Goal: Task Accomplishment & Management: Manage account settings

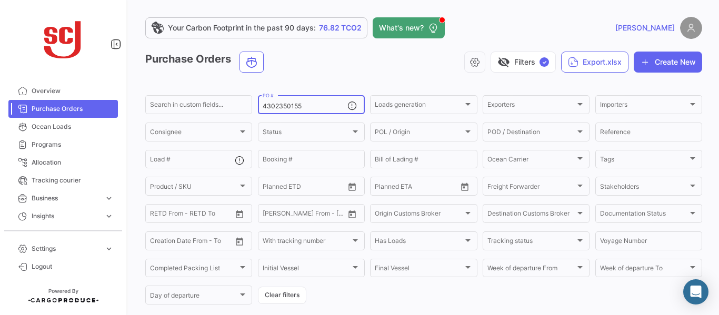
click at [307, 105] on input "4302350155" at bounding box center [305, 106] width 85 height 7
type input "4302352272"
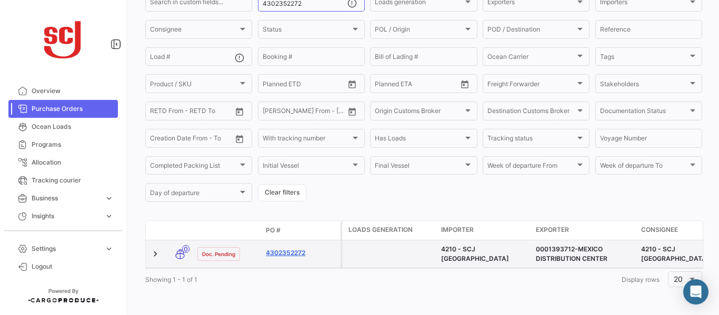
click at [288, 248] on link "4302352272" at bounding box center [301, 252] width 71 height 9
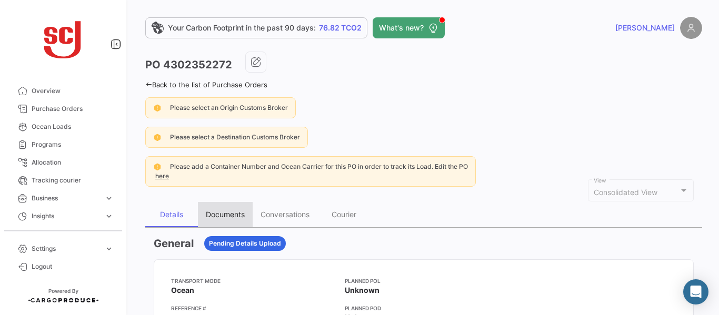
click at [229, 212] on div "Documents" at bounding box center [225, 214] width 39 height 9
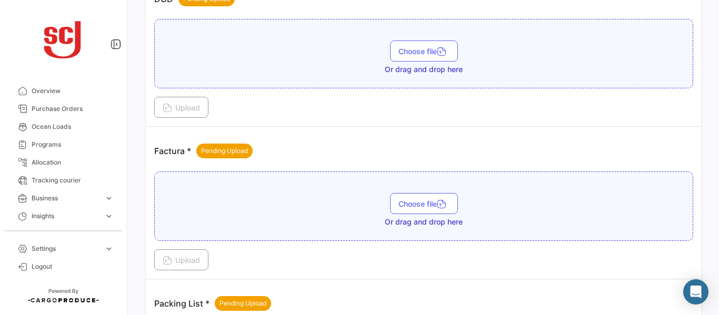
scroll to position [779, 0]
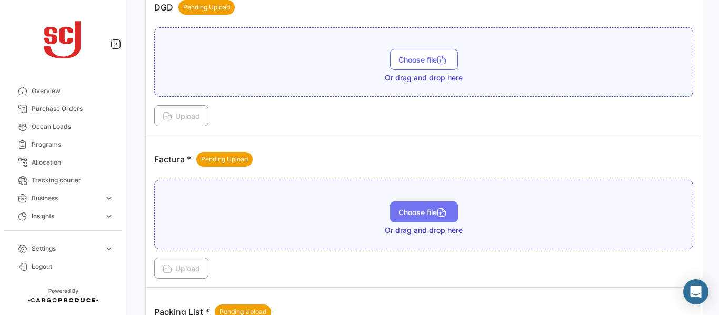
click at [412, 210] on span "Choose file" at bounding box center [423, 212] width 51 height 9
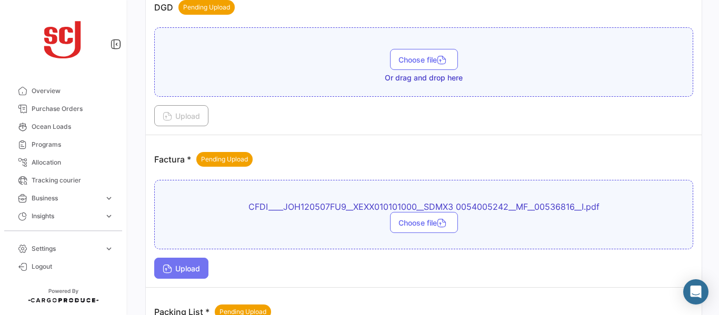
click at [192, 261] on button "Upload" at bounding box center [181, 268] width 54 height 21
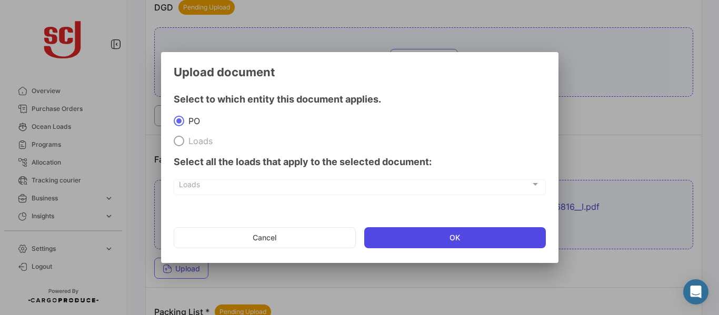
click at [421, 238] on button "OK" at bounding box center [455, 237] width 182 height 21
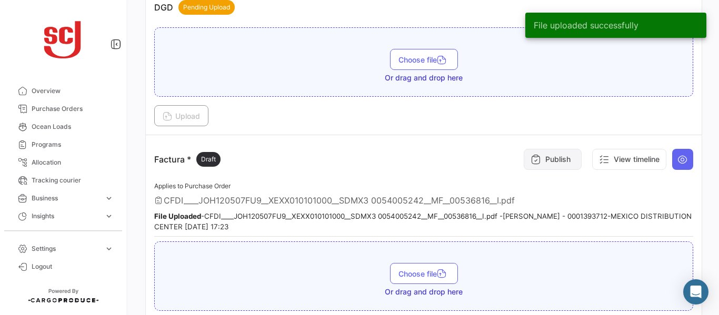
click at [544, 159] on button "Publish" at bounding box center [553, 159] width 58 height 21
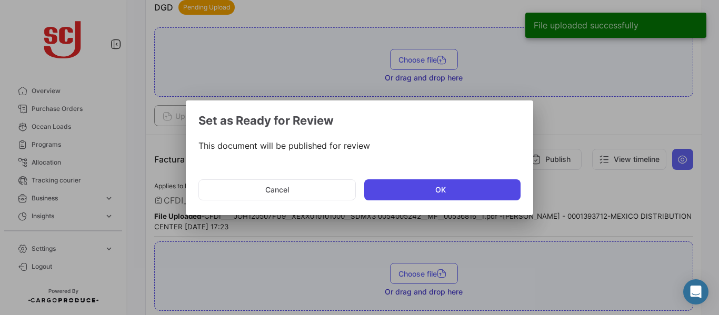
click at [430, 189] on button "OK" at bounding box center [442, 189] width 156 height 21
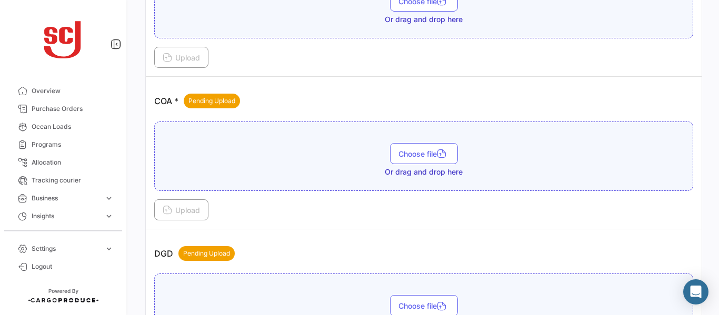
scroll to position [525, 0]
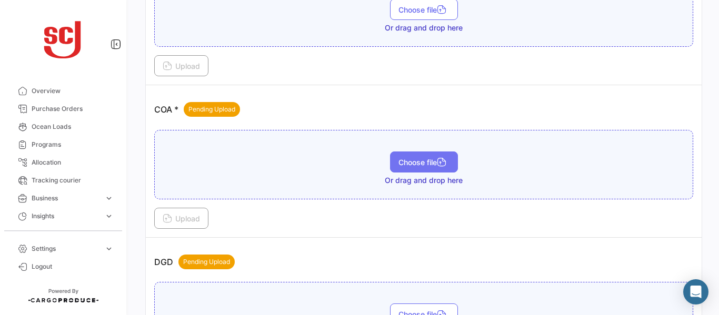
click at [390, 162] on button "Choose file" at bounding box center [424, 162] width 68 height 21
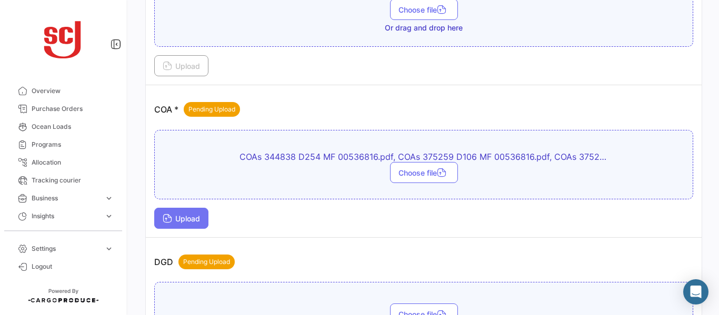
click at [187, 210] on button "Upload" at bounding box center [181, 218] width 54 height 21
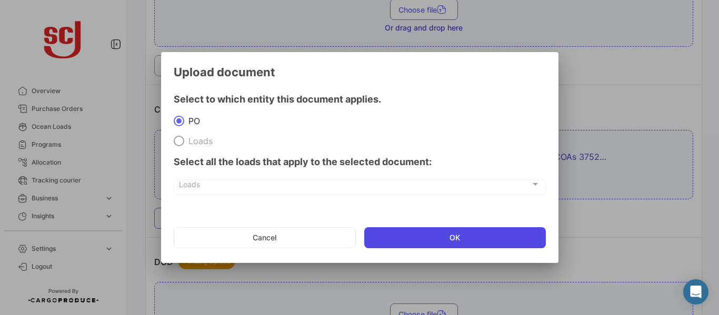
click at [413, 235] on button "OK" at bounding box center [455, 237] width 182 height 21
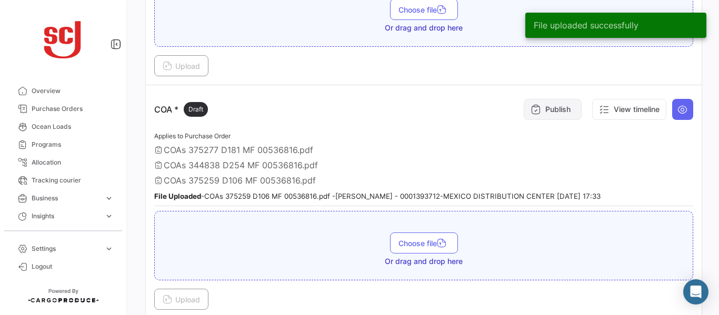
click at [534, 113] on icon at bounding box center [535, 109] width 11 height 11
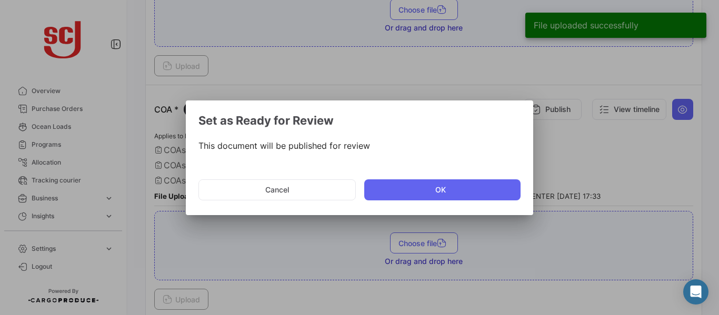
click at [382, 178] on mat-dialog-actions "Cancel OK" at bounding box center [359, 190] width 322 height 36
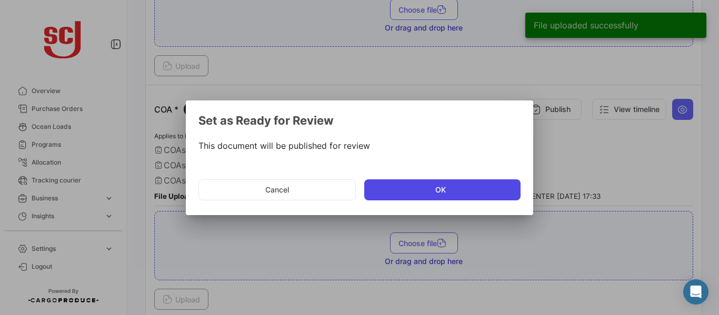
click at [386, 193] on button "OK" at bounding box center [442, 189] width 156 height 21
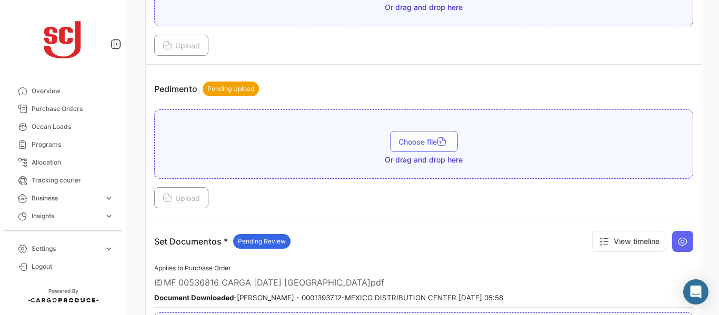
scroll to position [1370, 0]
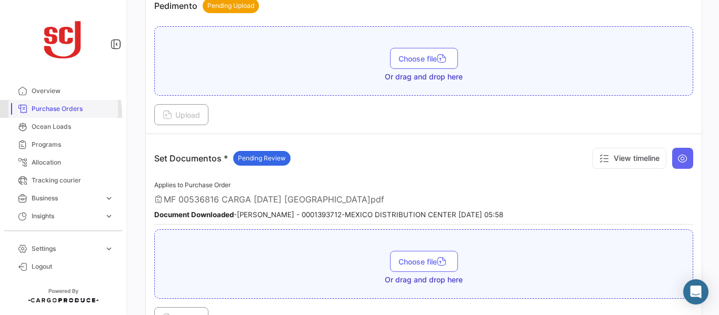
click at [35, 114] on link "Purchase Orders" at bounding box center [62, 109] width 109 height 18
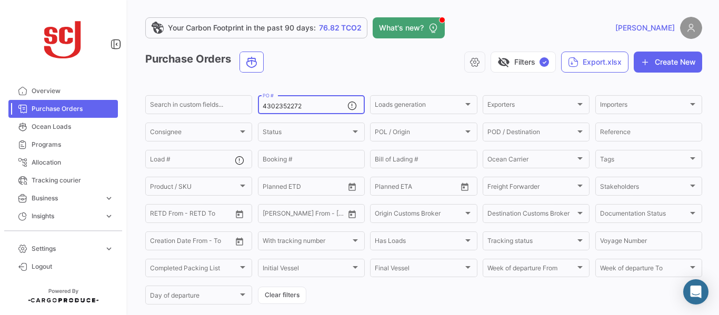
click at [318, 107] on input "4302352272" at bounding box center [305, 106] width 85 height 7
type input "4302350186"
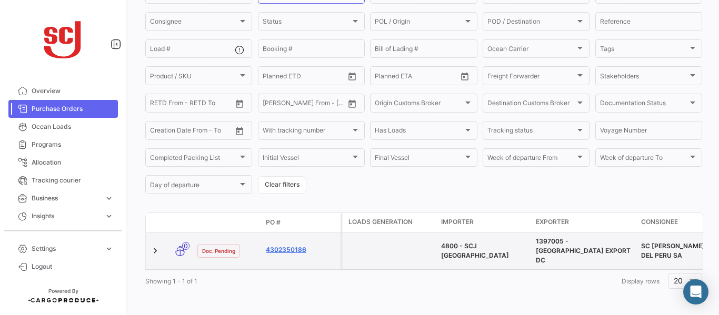
click at [290, 248] on link "4302350186" at bounding box center [301, 249] width 71 height 9
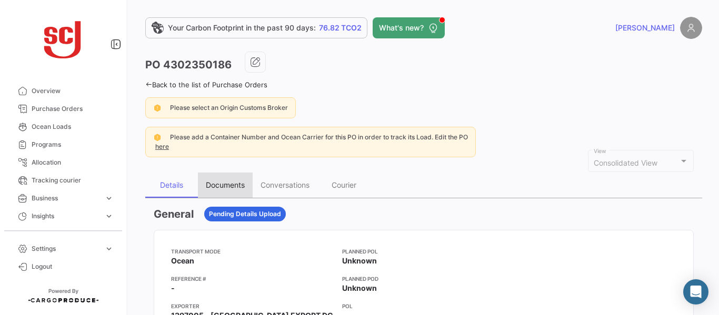
click at [219, 181] on div "Documents" at bounding box center [225, 184] width 39 height 9
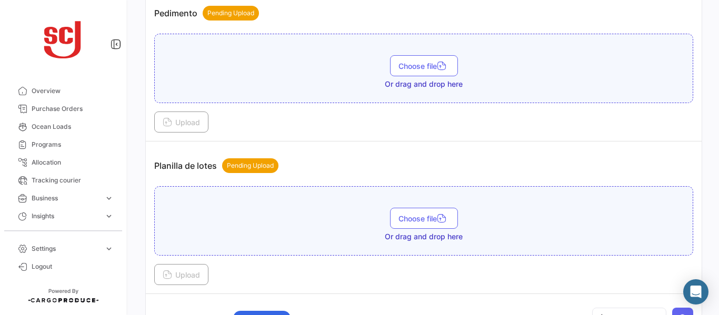
scroll to position [1192, 0]
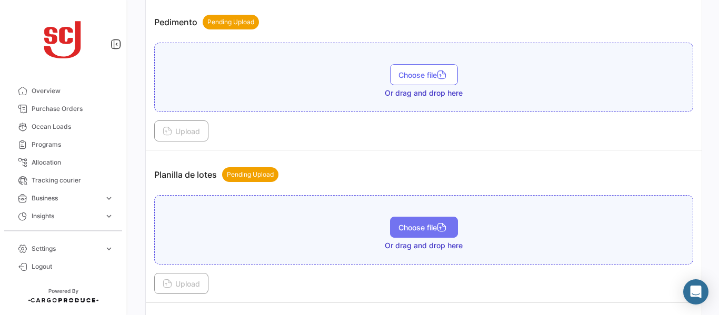
click at [428, 226] on span "Choose file" at bounding box center [423, 227] width 51 height 9
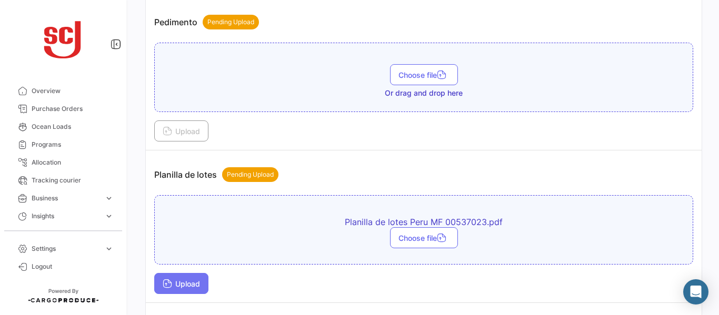
click at [185, 288] on span "Upload" at bounding box center [181, 283] width 37 height 9
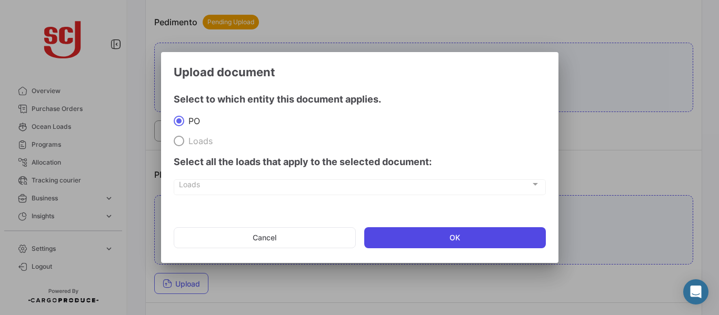
click at [438, 236] on button "OK" at bounding box center [455, 237] width 182 height 21
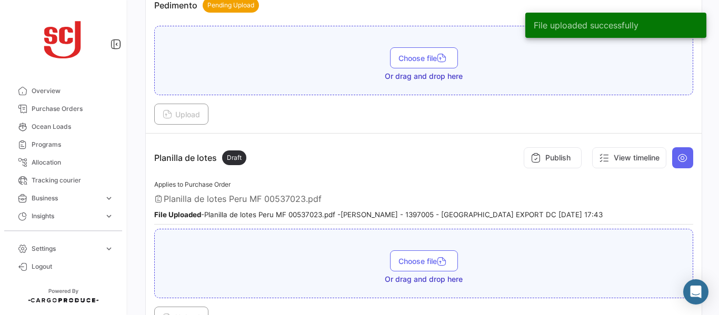
scroll to position [1203, 0]
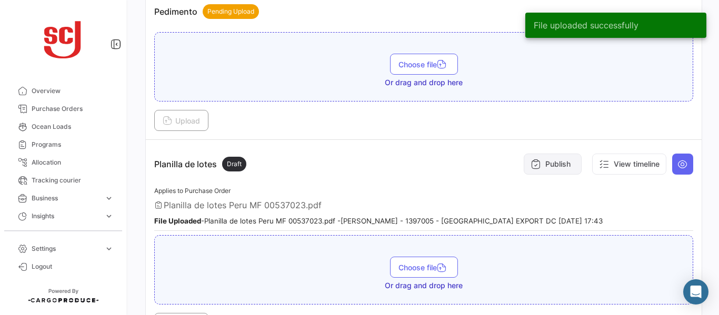
click at [544, 165] on button "Publish" at bounding box center [553, 164] width 58 height 21
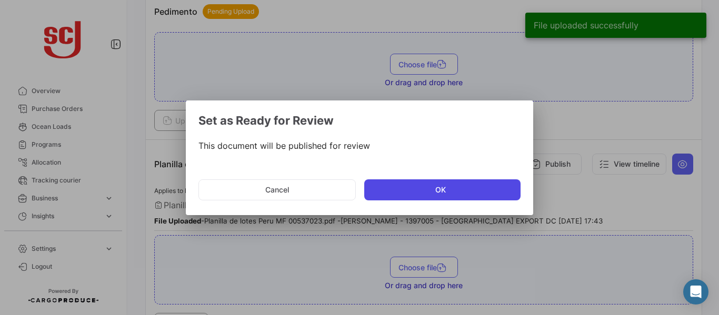
click at [415, 196] on button "OK" at bounding box center [442, 189] width 156 height 21
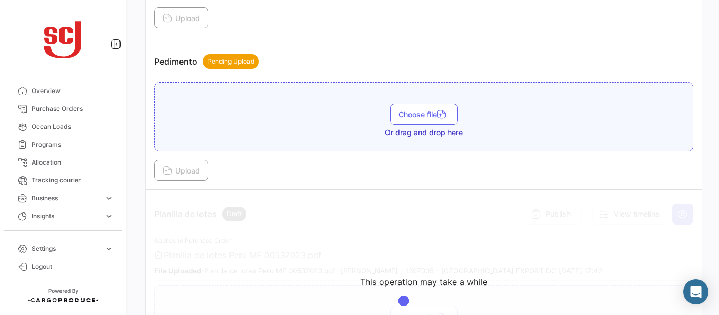
scroll to position [1150, 0]
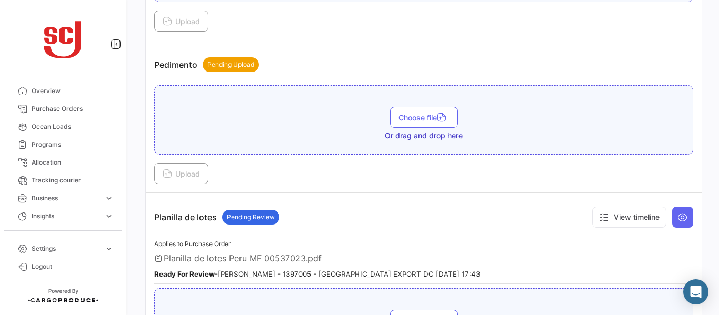
drag, startPoint x: 703, startPoint y: 217, endPoint x: 702, endPoint y: 179, distance: 37.9
click at [702, 179] on div "Your Carbon Footprint in the past 90 days: 76.82 TCO2 What's new? [PERSON_NAME]…" at bounding box center [423, 157] width 590 height 315
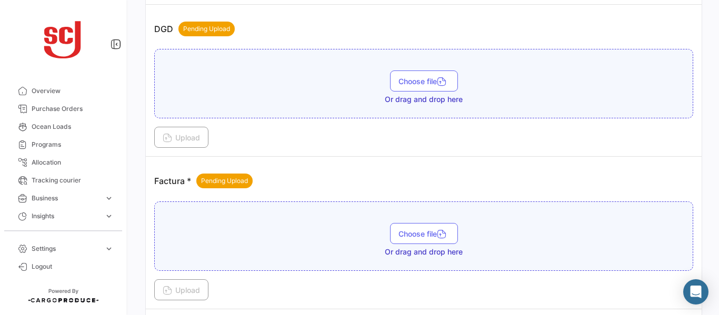
scroll to position [706, 0]
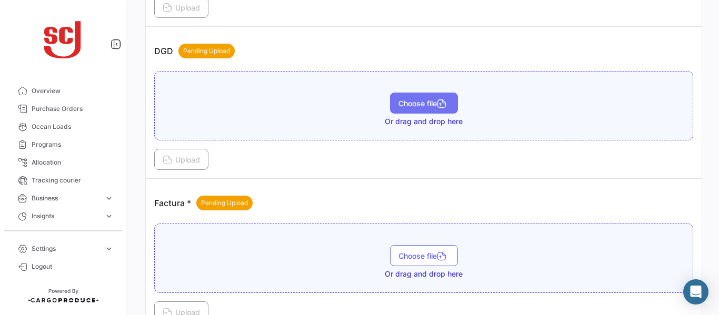
click at [400, 100] on span "Choose file" at bounding box center [423, 103] width 51 height 9
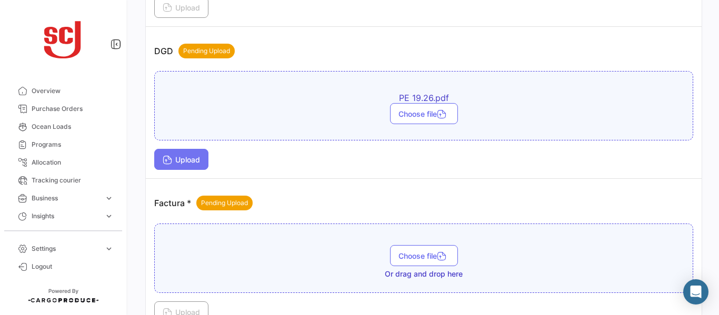
click at [186, 163] on span "Upload" at bounding box center [181, 159] width 37 height 9
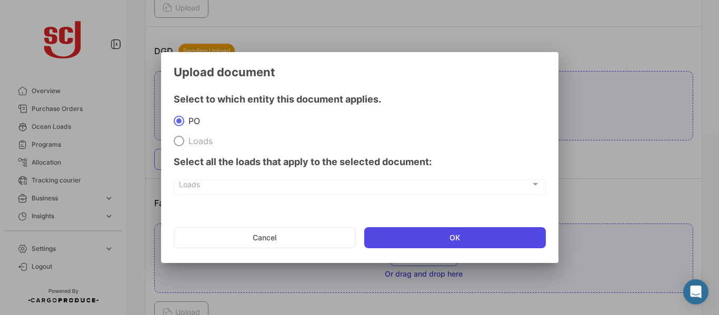
click at [390, 242] on button "OK" at bounding box center [455, 237] width 182 height 21
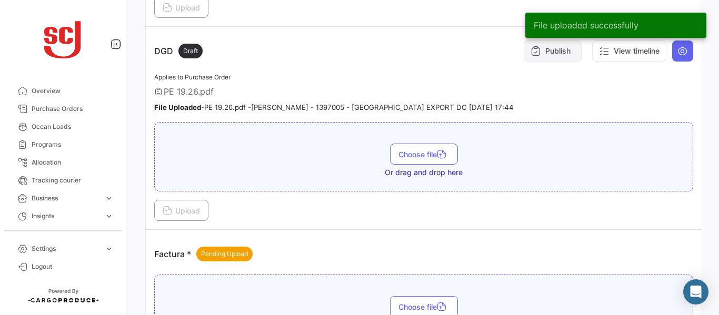
click at [542, 55] on button "Publish" at bounding box center [553, 51] width 58 height 21
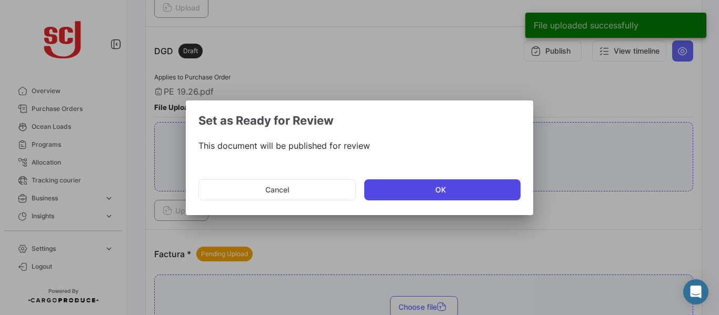
click at [386, 189] on button "OK" at bounding box center [442, 189] width 156 height 21
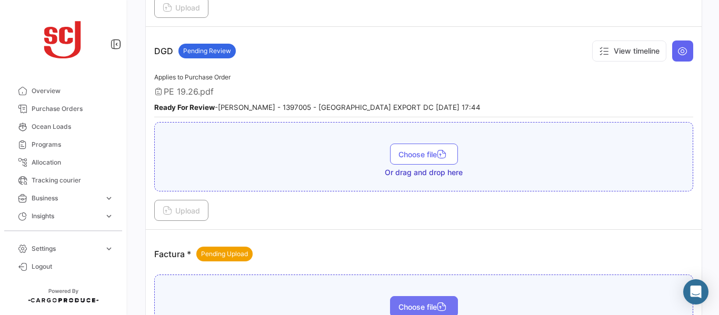
click at [422, 306] on span "Choose file" at bounding box center [423, 307] width 51 height 9
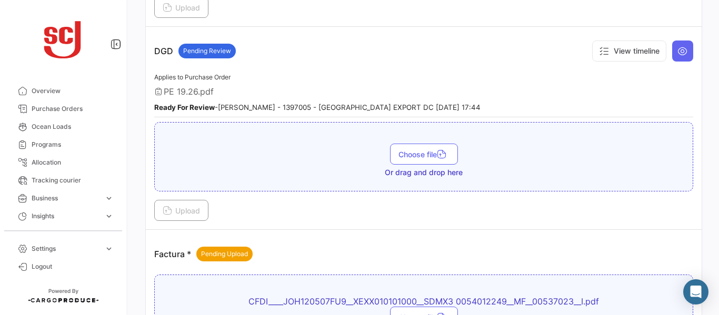
scroll to position [982, 0]
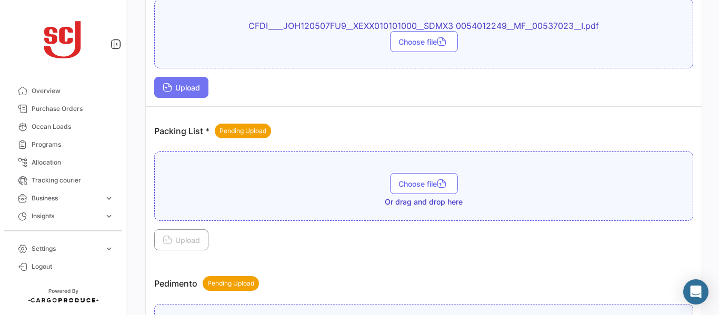
click at [192, 84] on span "Upload" at bounding box center [181, 87] width 37 height 9
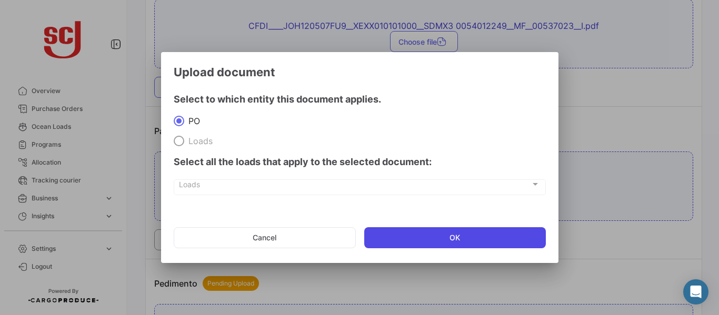
click at [463, 235] on button "OK" at bounding box center [455, 237] width 182 height 21
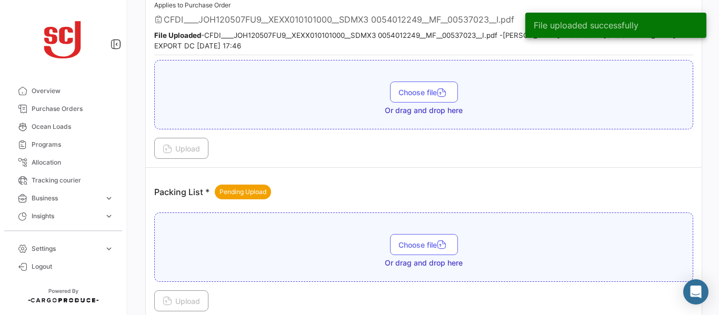
scroll to position [706, 0]
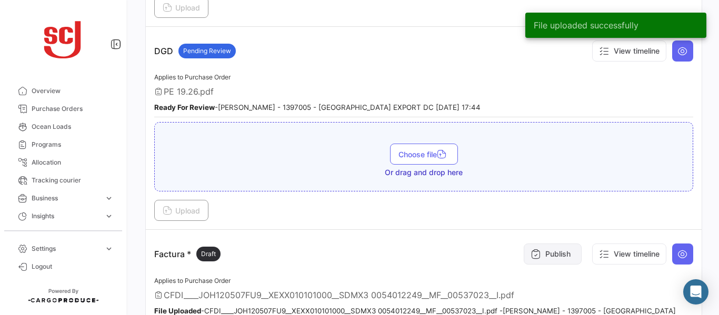
click at [544, 259] on button "Publish" at bounding box center [553, 254] width 58 height 21
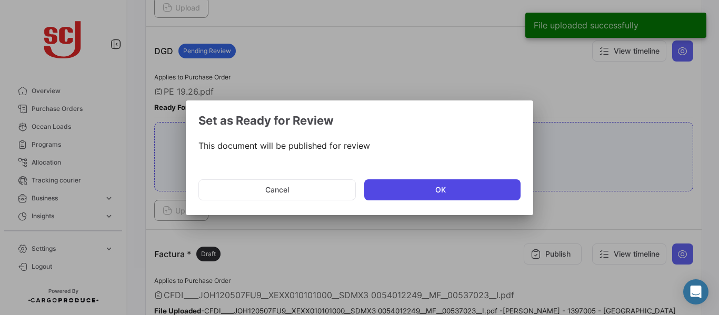
click at [400, 190] on button "OK" at bounding box center [442, 189] width 156 height 21
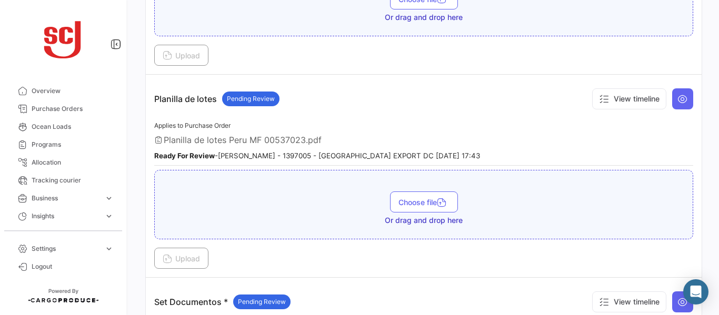
scroll to position [1320, 0]
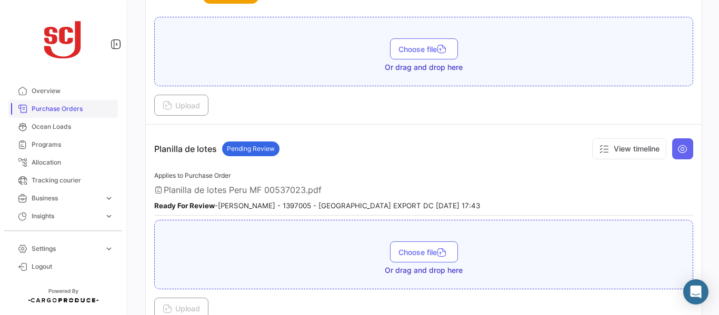
click at [51, 106] on span "Purchase Orders" at bounding box center [73, 108] width 82 height 9
